Goal: Task Accomplishment & Management: Use online tool/utility

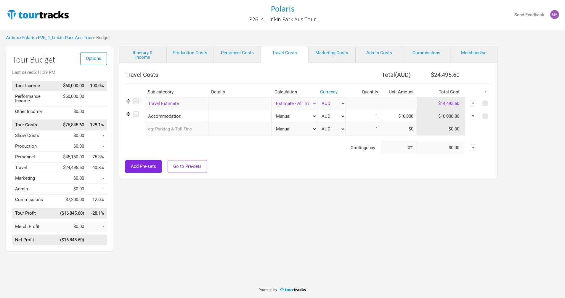
select select "Travel Estimates All"
click at [191, 56] on link "Production Costs" at bounding box center [190, 54] width 47 height 17
select select "Shows"
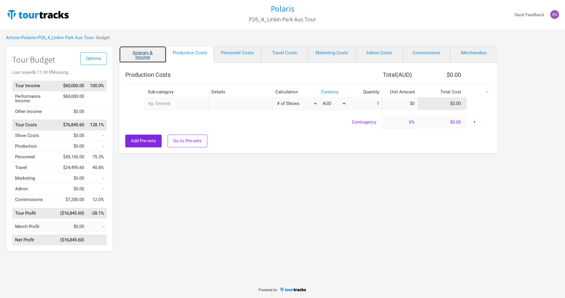
click at [153, 53] on link "Itinerary & Income" at bounding box center [142, 54] width 47 height 17
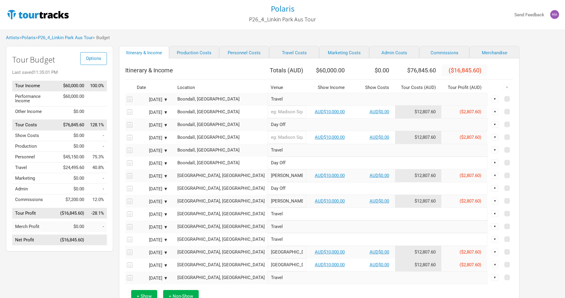
click at [268, 156] on input "Travel" at bounding box center [378, 150] width 220 height 13
click at [268, 167] on input "Day Off" at bounding box center [378, 162] width 220 height 13
click at [269, 156] on input "Travel" at bounding box center [378, 150] width 220 height 13
click at [268, 167] on input "Day Off" at bounding box center [378, 162] width 220 height 13
click at [269, 156] on input "Travel" at bounding box center [378, 150] width 220 height 13
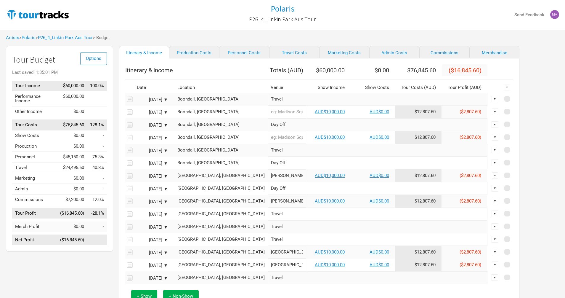
click at [268, 164] on input "Day Off" at bounding box center [378, 162] width 220 height 13
click at [270, 156] on input "Travel" at bounding box center [378, 150] width 220 height 13
click at [269, 167] on input "Day Off" at bounding box center [378, 162] width 220 height 13
click at [268, 142] on input "text" at bounding box center [287, 137] width 39 height 13
click at [268, 118] on input "text" at bounding box center [287, 112] width 39 height 13
